Goal: Task Accomplishment & Management: Manage account settings

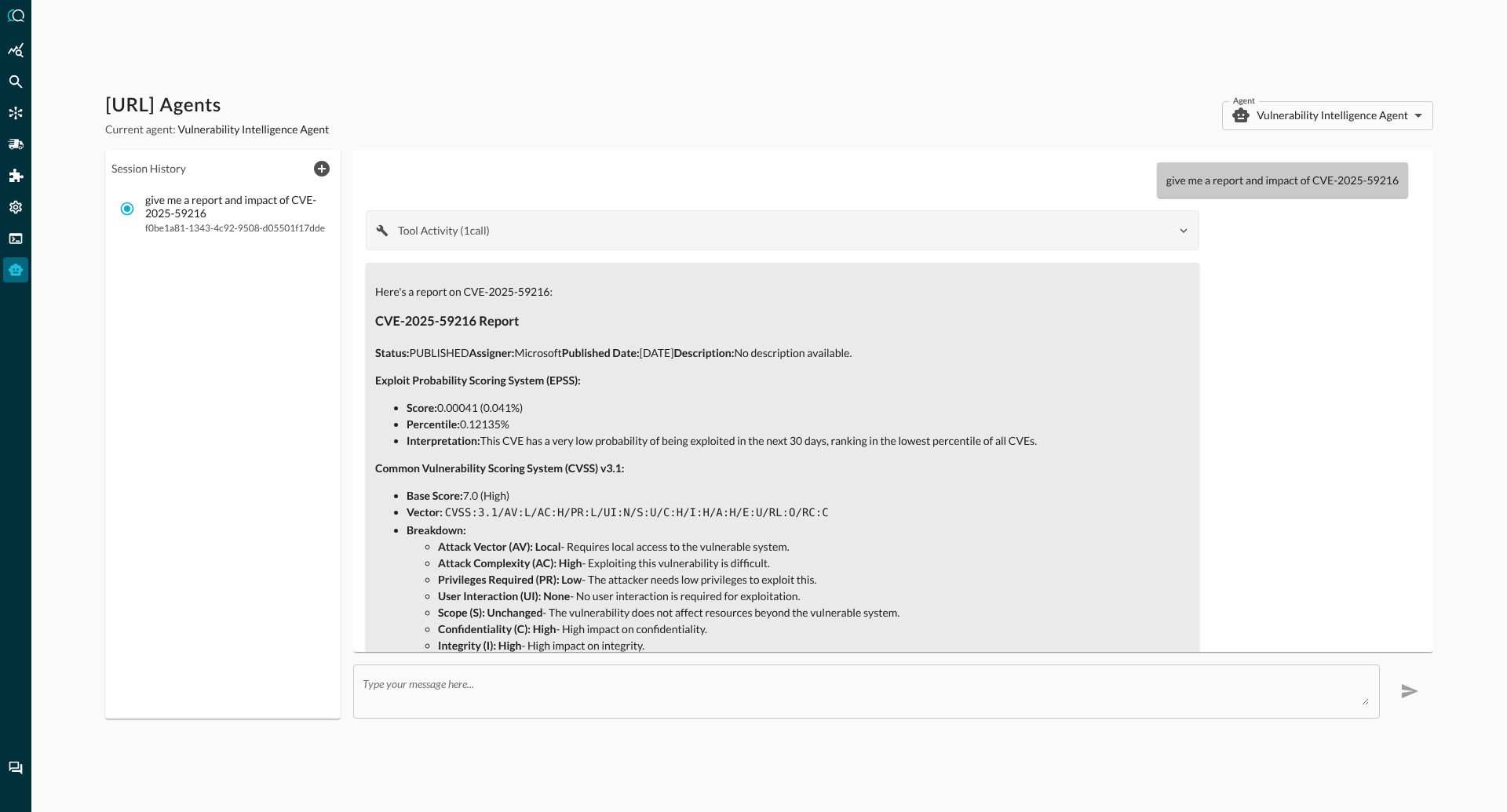
scroll to position [462, 0]
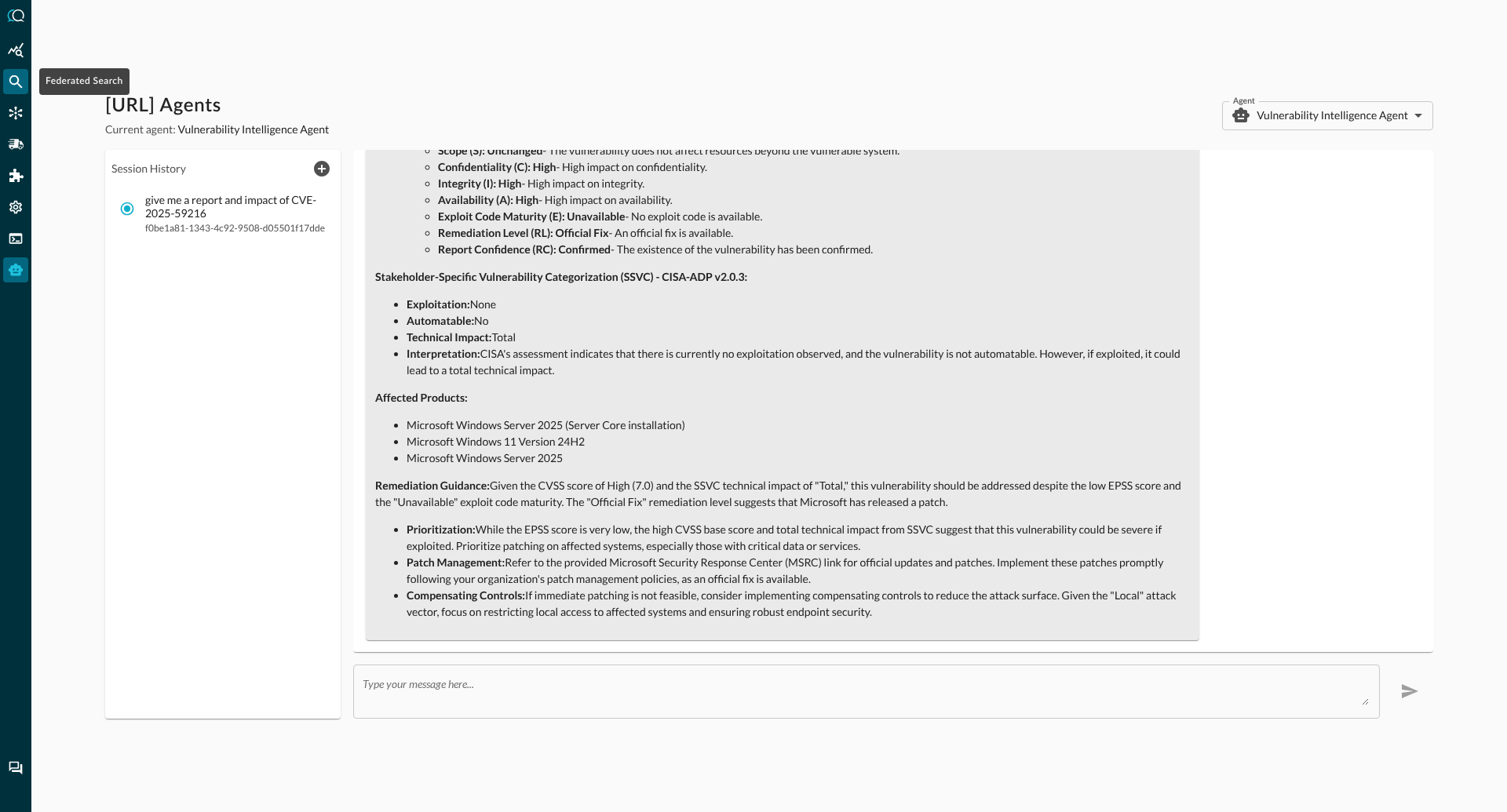
click at [16, 83] on icon "Federated Search" at bounding box center [16, 81] width 16 height 16
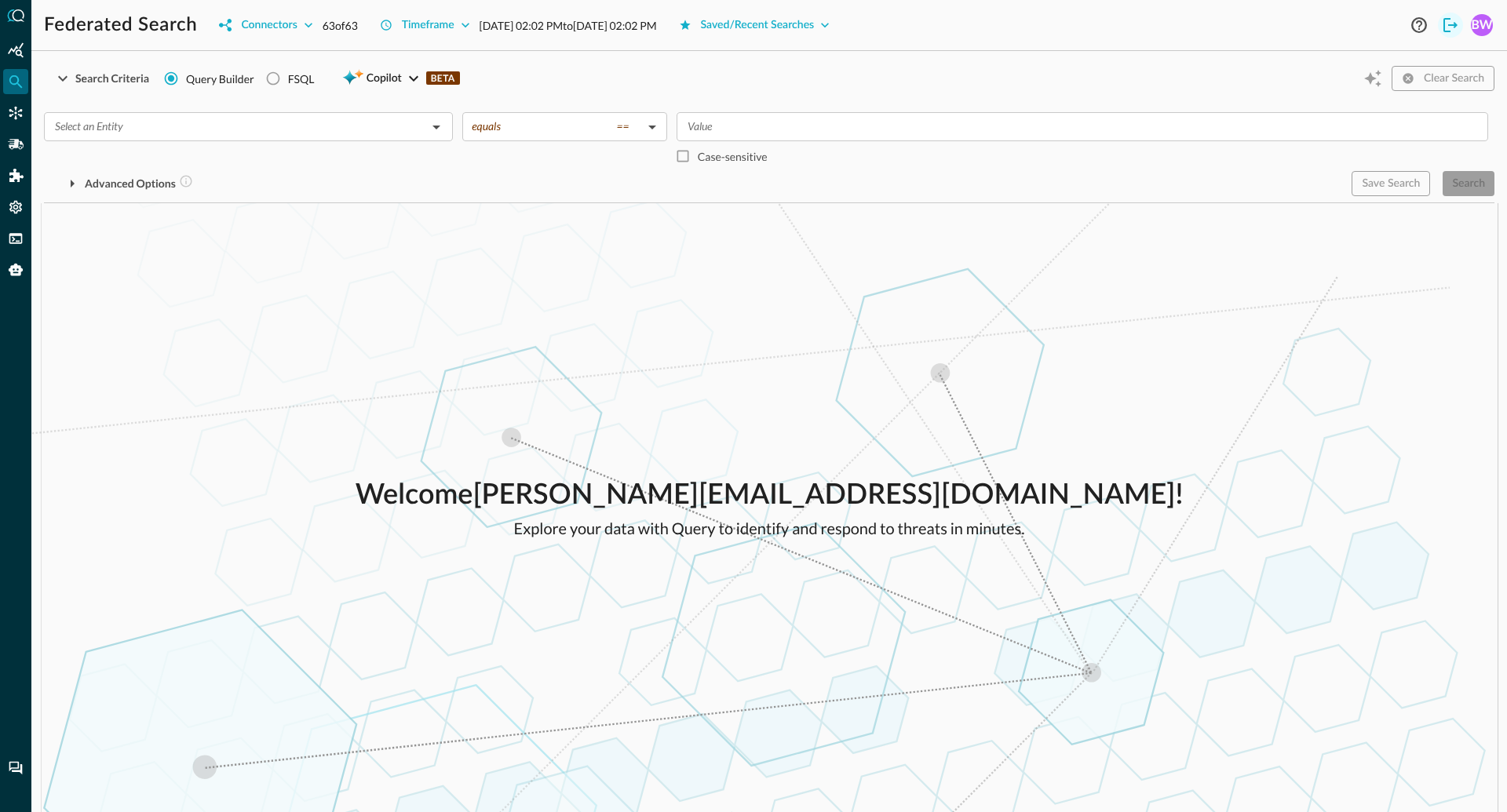
click at [1450, 27] on icon "Logout" at bounding box center [1450, 25] width 19 height 19
